Goal: Check status: Check status

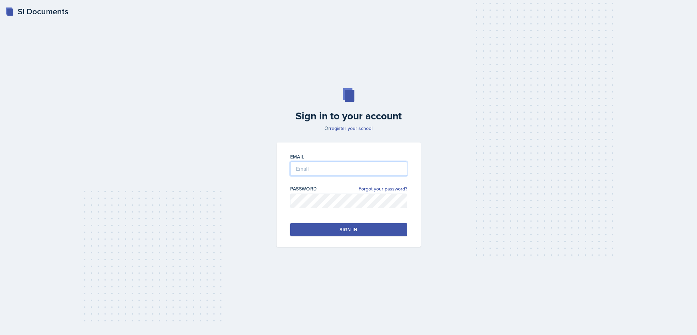
type input "[EMAIL_ADDRESS][DOMAIN_NAME]"
click at [353, 231] on div "Sign in" at bounding box center [348, 229] width 18 height 7
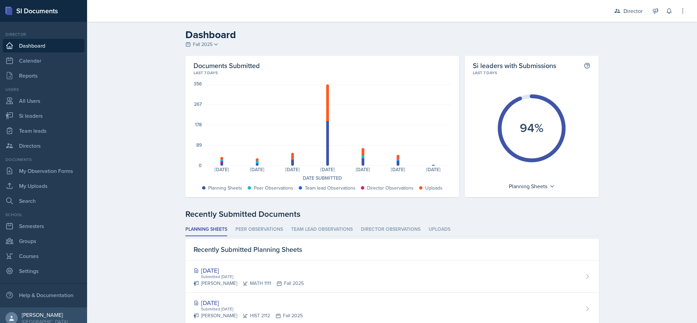
click at [630, 10] on div "Director" at bounding box center [632, 11] width 19 height 8
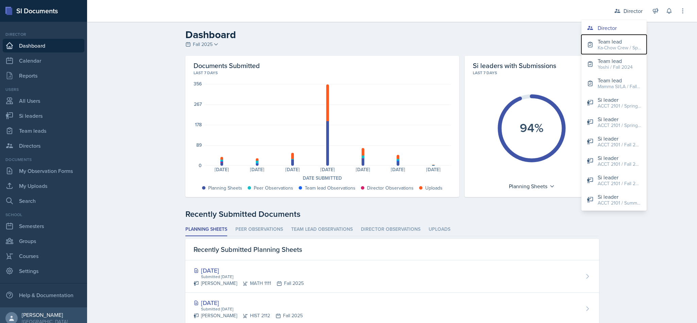
click at [622, 46] on div "Ka-Chow Crew / Spring 2025" at bounding box center [620, 47] width 44 height 7
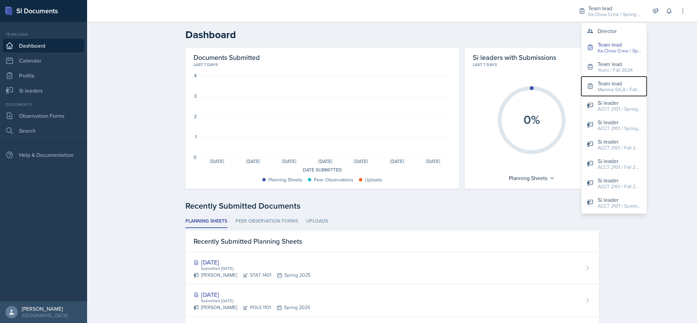
click at [626, 93] on div "Mamma SI/LA / Fall 2025" at bounding box center [620, 89] width 44 height 7
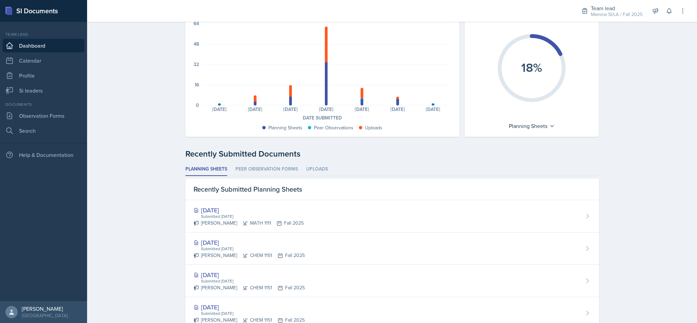
click at [275, 168] on li "Peer Observation Forms" at bounding box center [266, 169] width 63 height 13
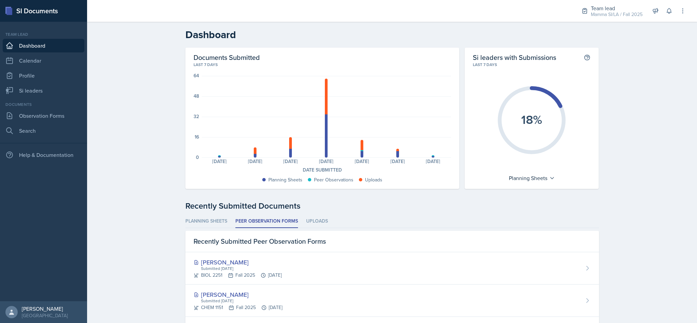
click at [381, 262] on div "[PERSON_NAME] Submitted [DATE] BIOL 2251 Fall 2025 [DATE]" at bounding box center [392, 268] width 414 height 32
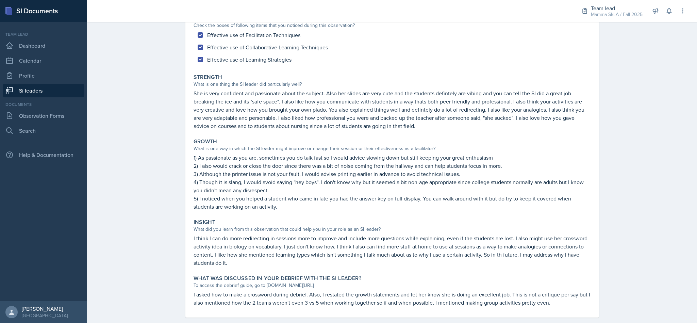
scroll to position [92, 0]
